Goal: Task Accomplishment & Management: Complete application form

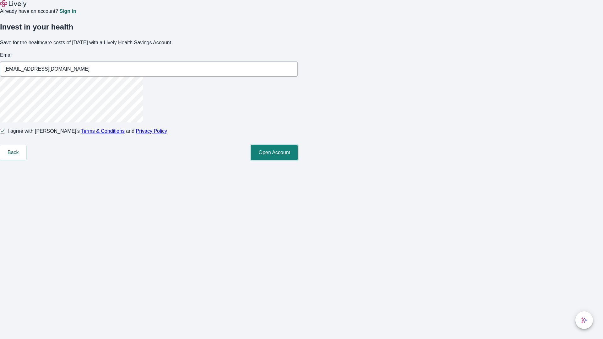
click at [298, 160] on button "Open Account" at bounding box center [274, 152] width 47 height 15
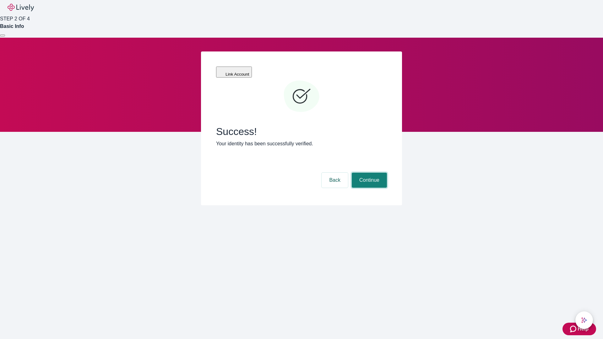
click at [368, 173] on button "Continue" at bounding box center [369, 180] width 35 height 15
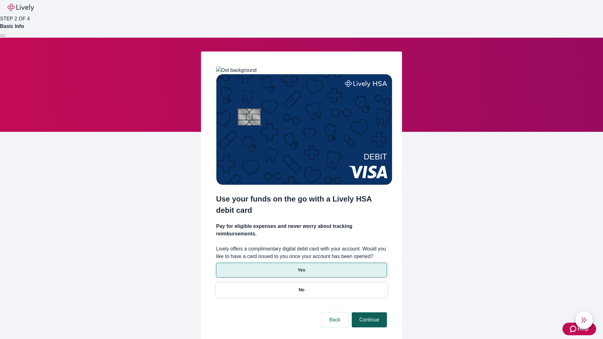
click at [301, 267] on p "Yes" at bounding box center [302, 270] width 8 height 7
click at [368, 312] on button "Continue" at bounding box center [369, 319] width 35 height 15
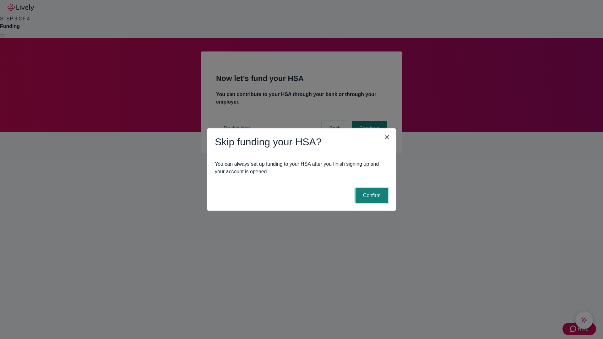
click at [371, 196] on button "Confirm" at bounding box center [372, 195] width 33 height 15
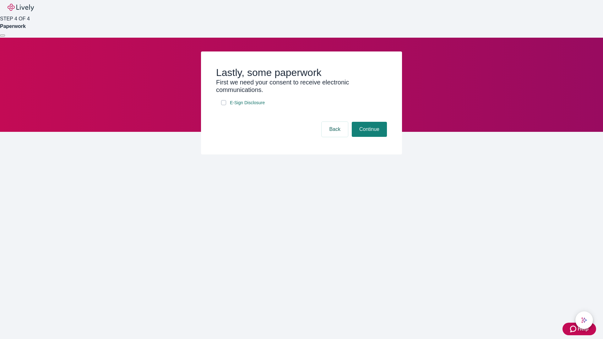
click at [224, 105] on input "E-Sign Disclosure" at bounding box center [223, 102] width 5 height 5
checkbox input "true"
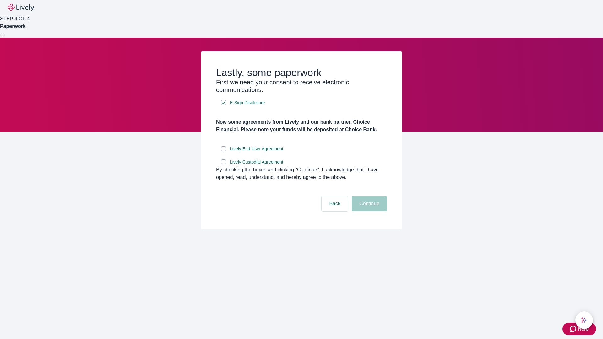
click at [224, 151] on input "Lively End User Agreement" at bounding box center [223, 148] width 5 height 5
checkbox input "true"
click at [224, 165] on input "Lively Custodial Agreement" at bounding box center [223, 162] width 5 height 5
checkbox input "true"
click at [368, 211] on button "Continue" at bounding box center [369, 203] width 35 height 15
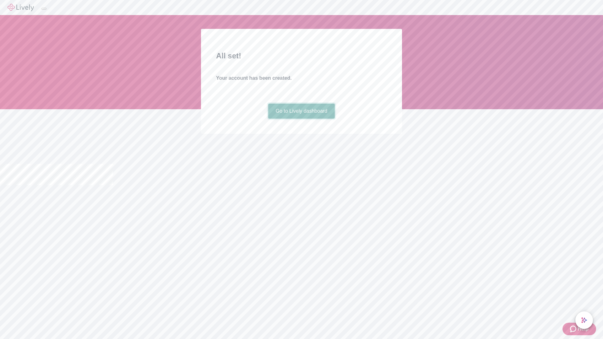
click at [301, 119] on link "Go to Lively dashboard" at bounding box center [301, 111] width 67 height 15
